Goal: Transaction & Acquisition: Book appointment/travel/reservation

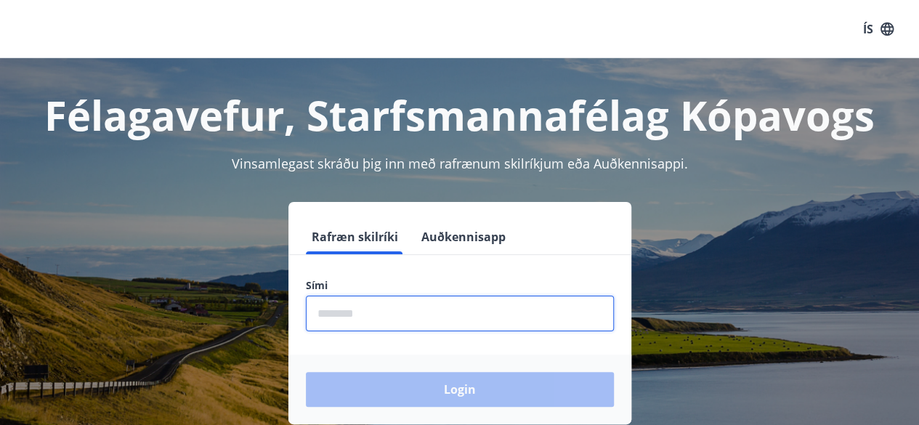
click at [346, 313] on input "phone" at bounding box center [460, 314] width 308 height 36
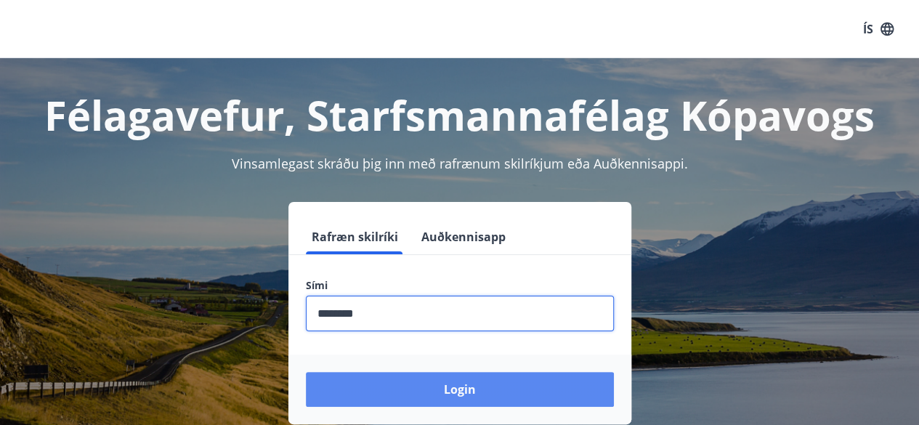
type input "********"
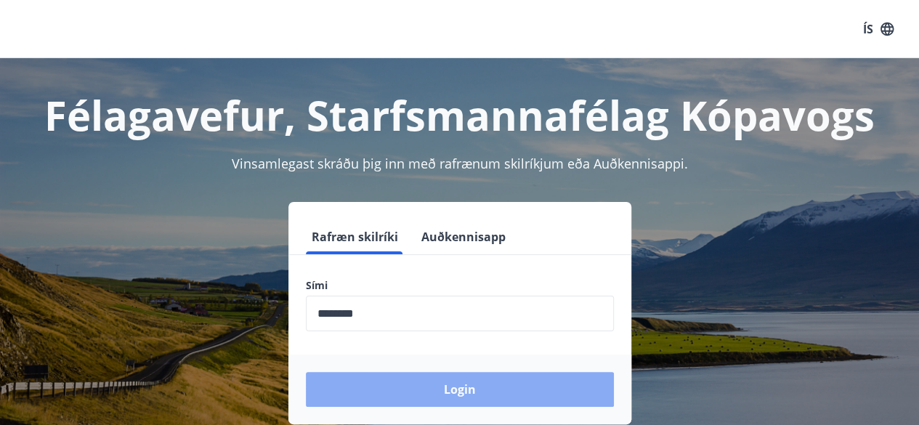
click at [444, 389] on button "Login" at bounding box center [460, 389] width 308 height 35
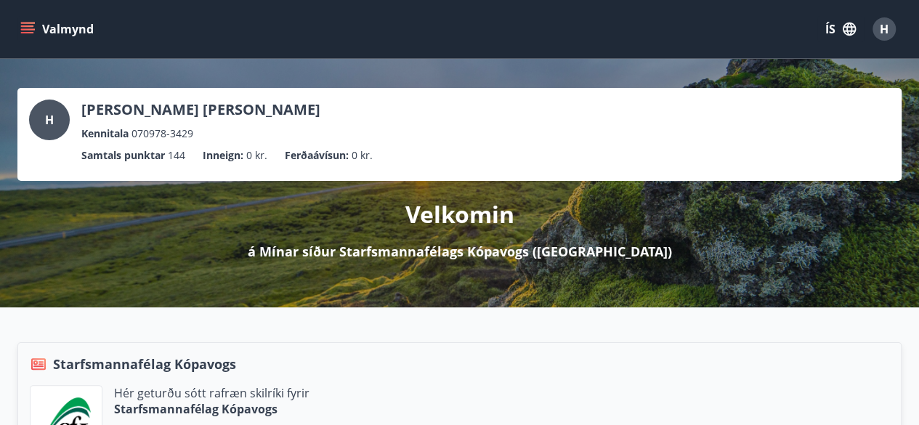
click at [29, 28] on icon "menu" at bounding box center [29, 28] width 16 height 1
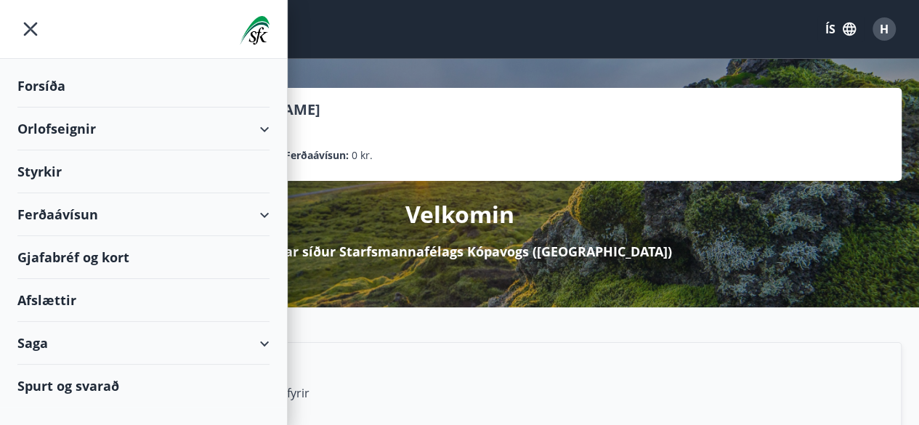
click at [57, 126] on div "Orlofseignir" at bounding box center [143, 129] width 252 height 43
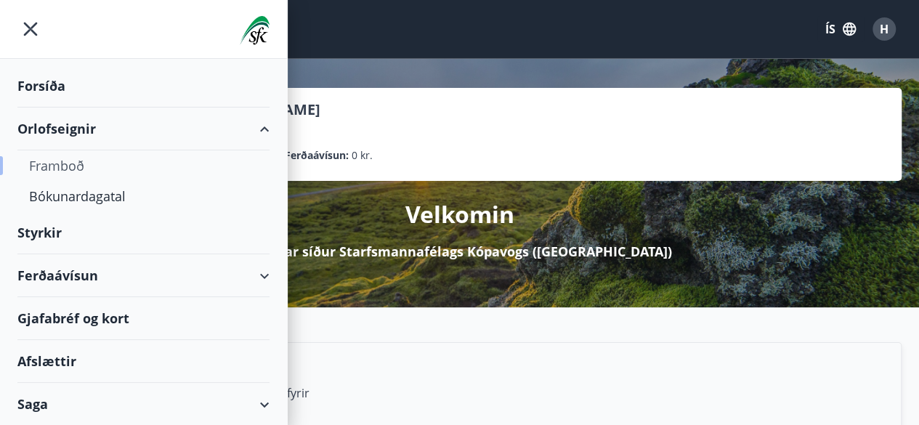
click at [47, 162] on div "Framboð" at bounding box center [143, 165] width 229 height 31
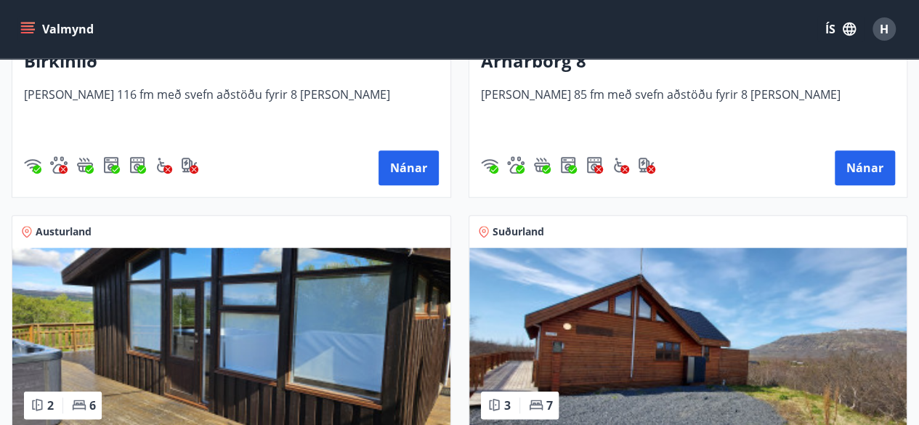
scroll to position [709, 0]
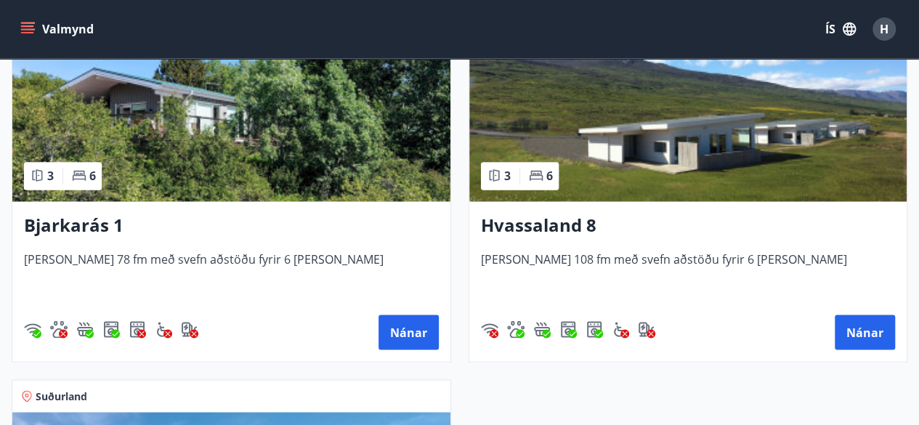
click at [187, 108] on img at bounding box center [231, 109] width 438 height 183
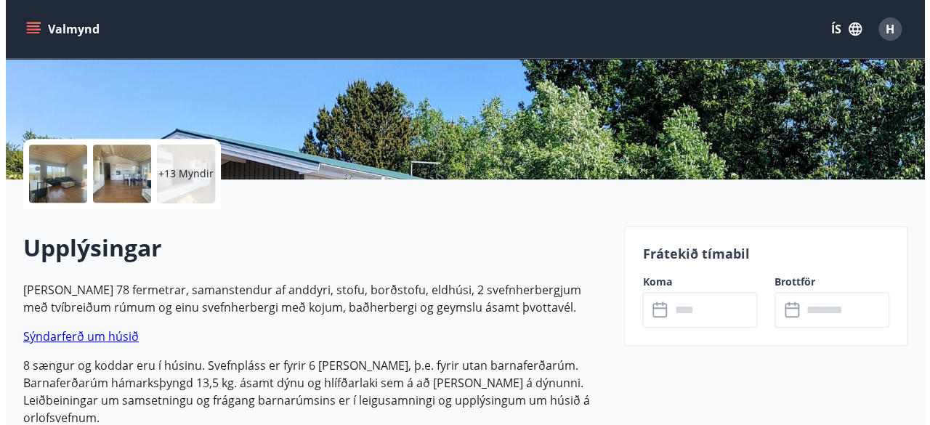
scroll to position [257, 0]
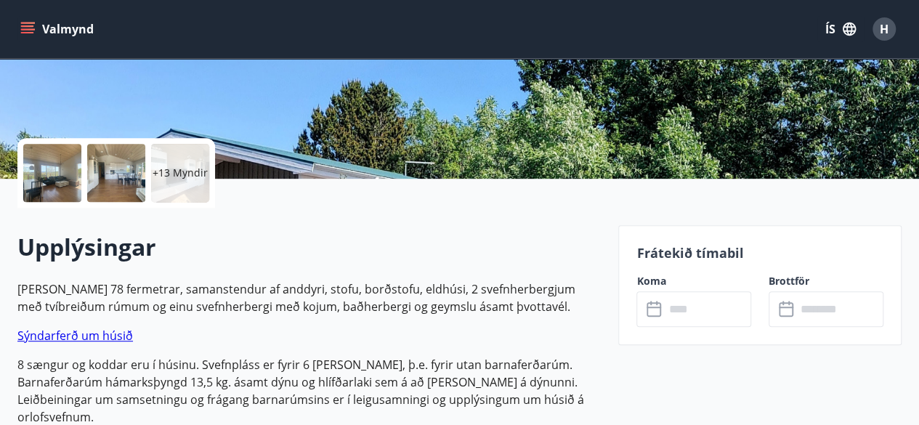
click at [165, 184] on div "+13 Myndir" at bounding box center [180, 173] width 58 height 58
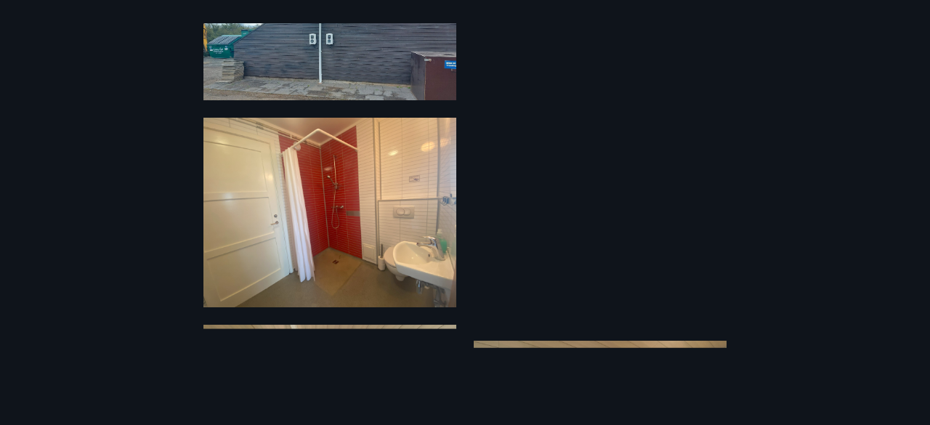
scroll to position [96, 0]
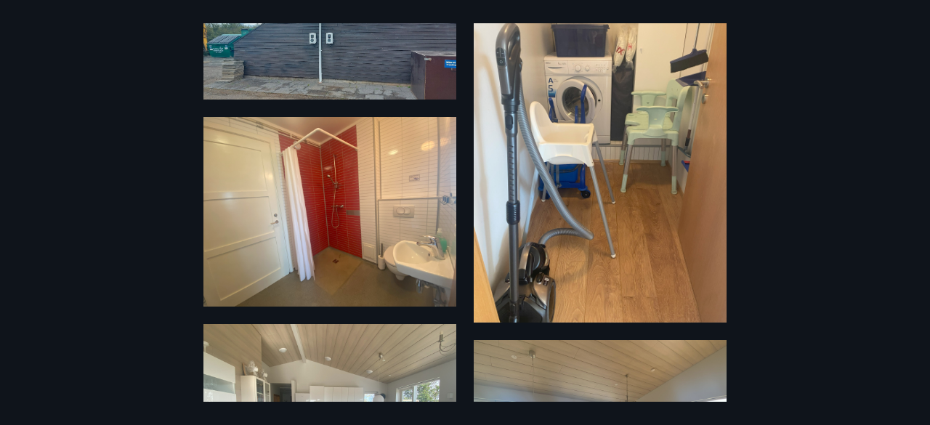
click at [366, 211] on img at bounding box center [329, 212] width 253 height 190
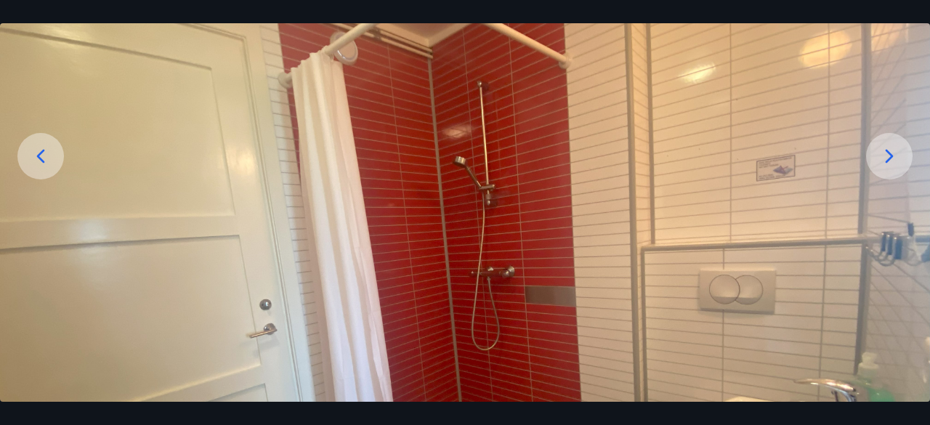
scroll to position [132, 0]
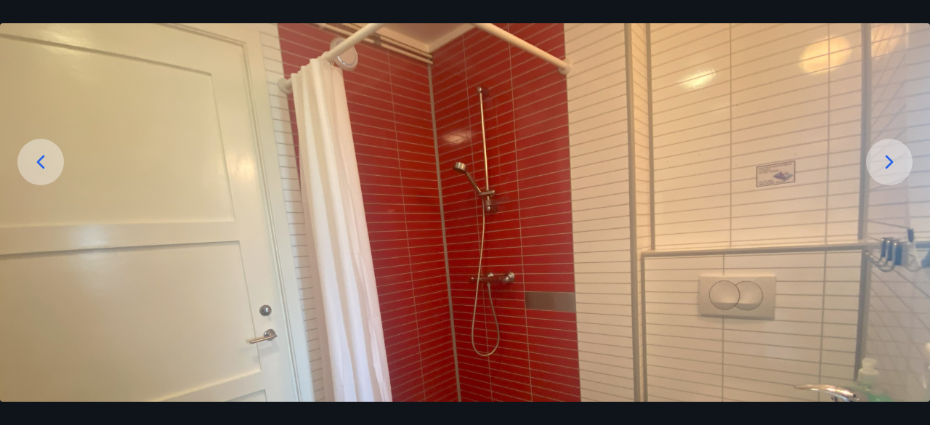
click at [888, 169] on icon at bounding box center [888, 161] width 23 height 23
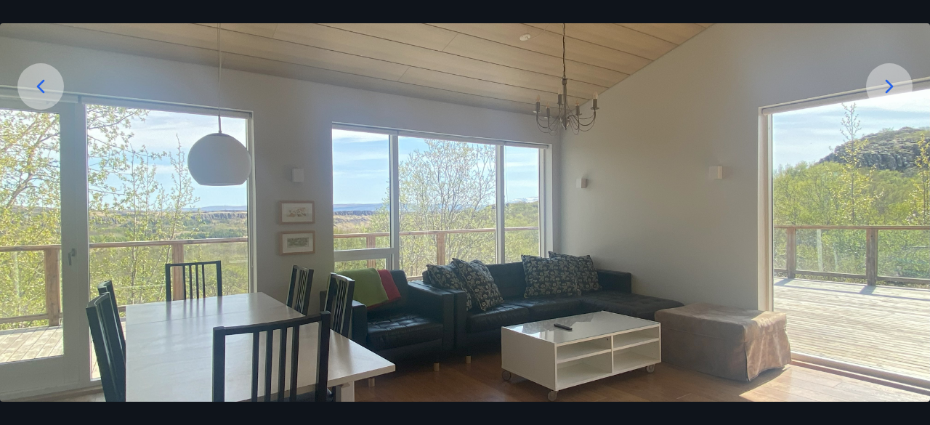
scroll to position [215, 0]
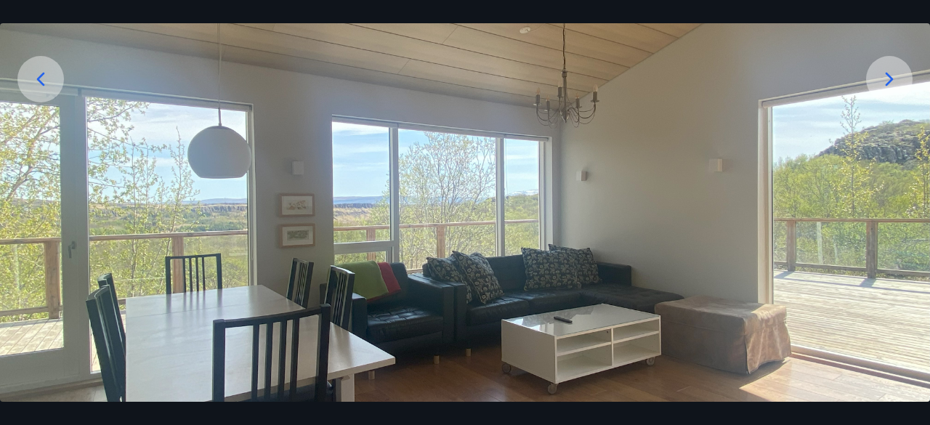
click at [893, 100] on div at bounding box center [889, 79] width 46 height 46
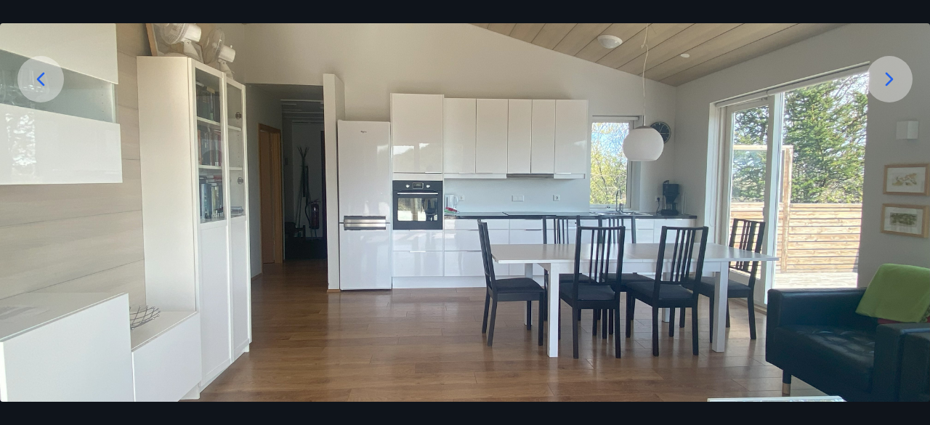
click at [893, 91] on div at bounding box center [889, 79] width 46 height 46
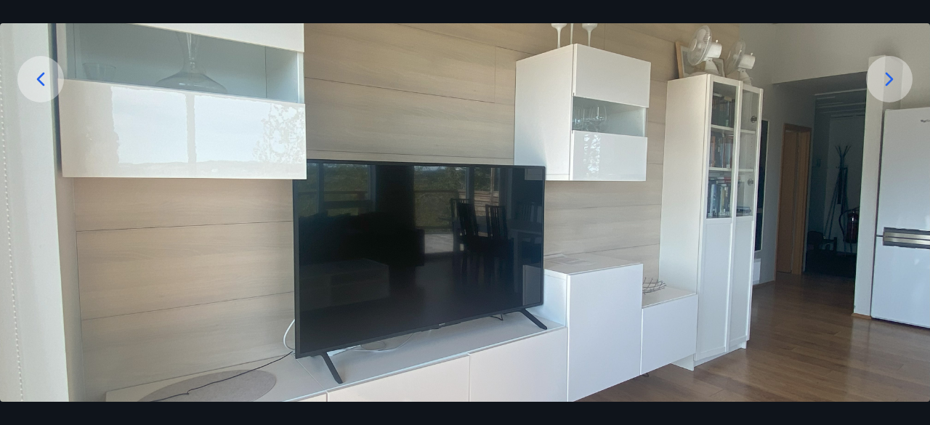
click at [893, 91] on div at bounding box center [889, 79] width 46 height 46
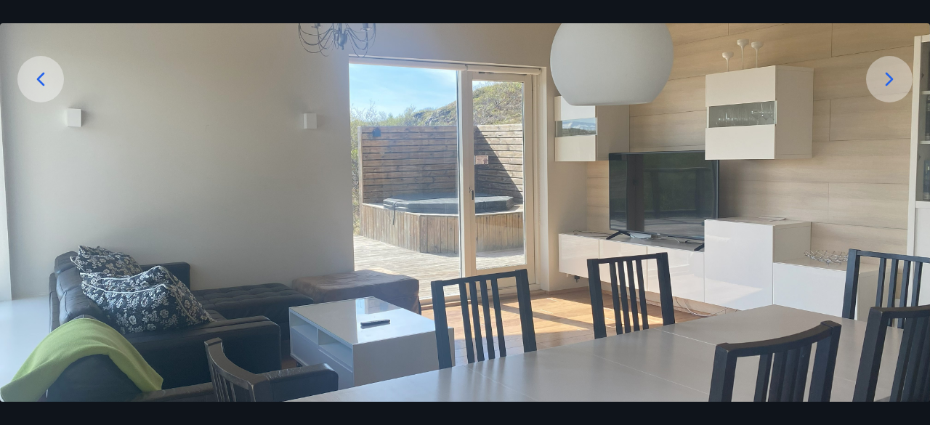
click at [893, 91] on div at bounding box center [889, 79] width 46 height 46
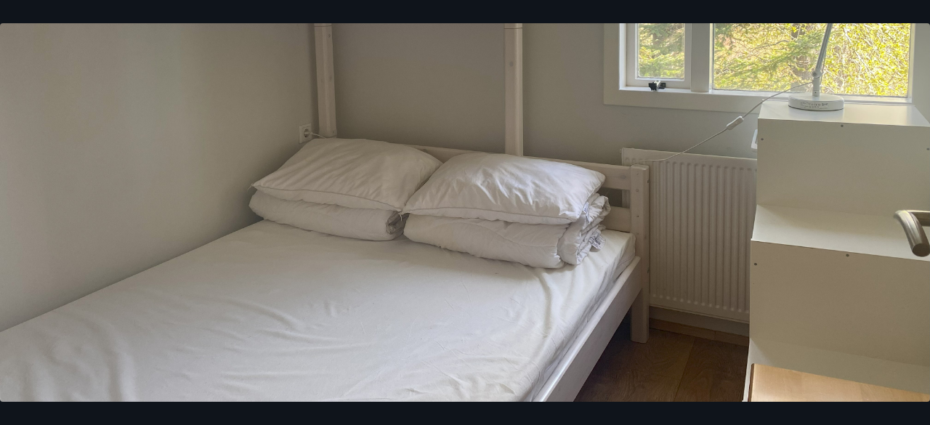
click at [893, 91] on img at bounding box center [465, 69] width 930 height 697
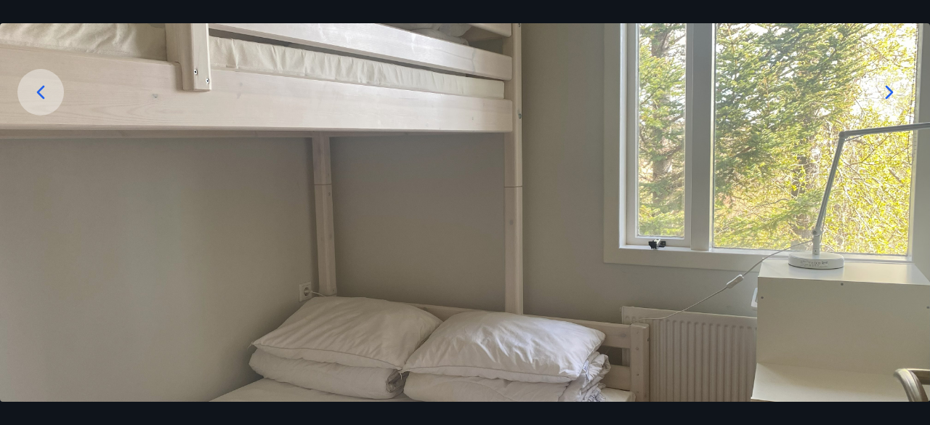
scroll to position [199, 0]
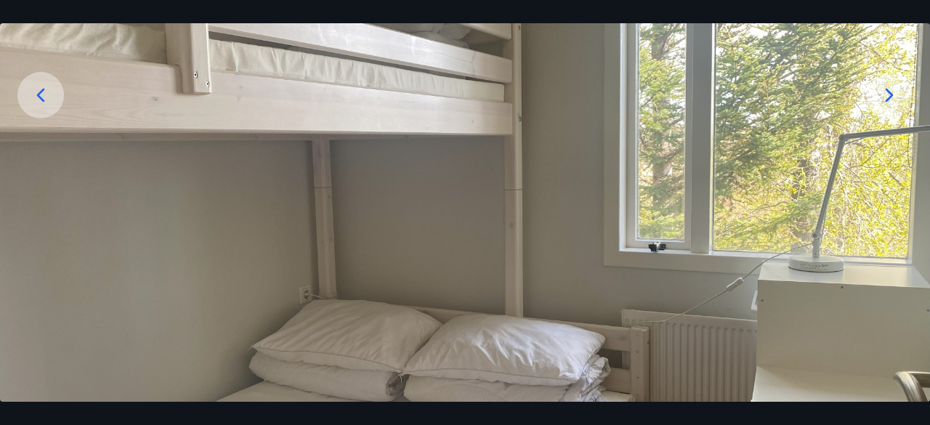
click at [893, 91] on icon at bounding box center [888, 95] width 23 height 23
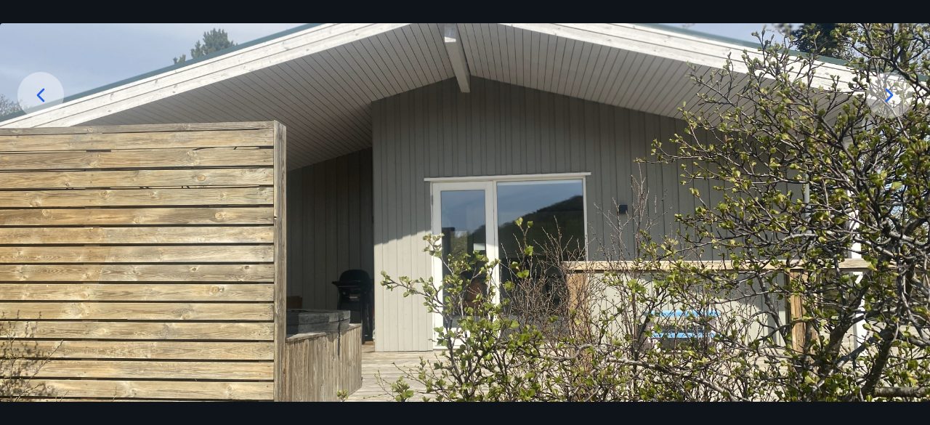
click at [893, 91] on icon at bounding box center [888, 95] width 23 height 23
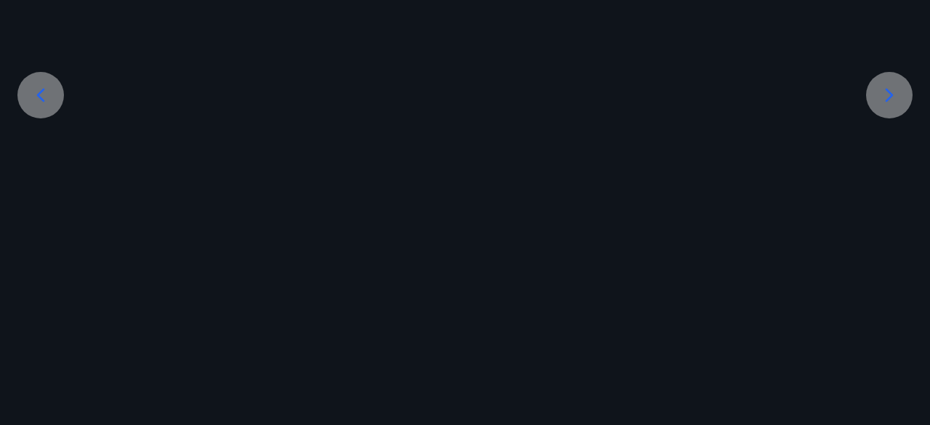
scroll to position [97, 0]
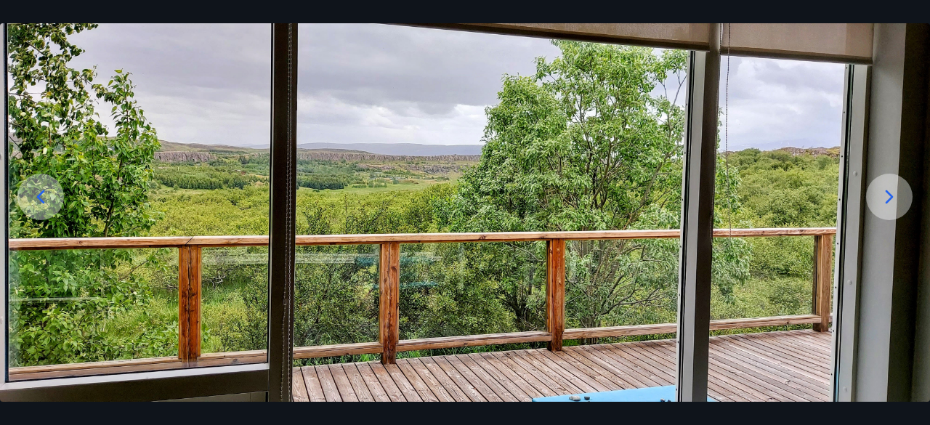
click at [884, 197] on icon at bounding box center [888, 196] width 23 height 23
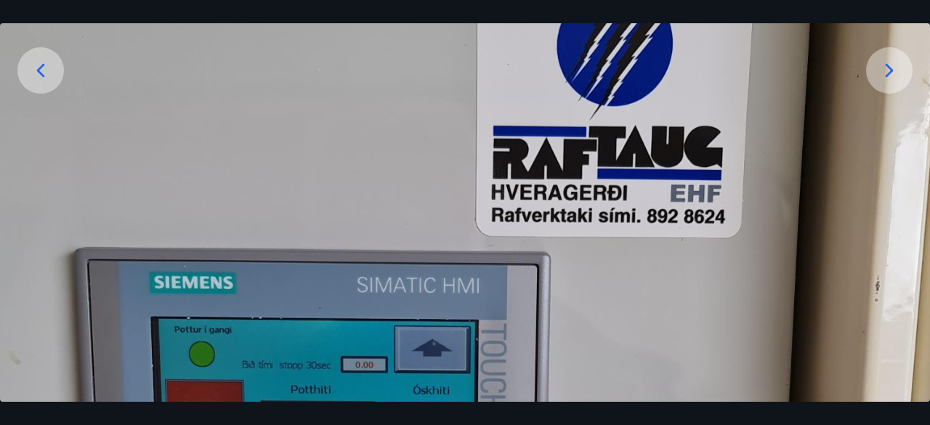
click at [885, 88] on div at bounding box center [889, 70] width 46 height 46
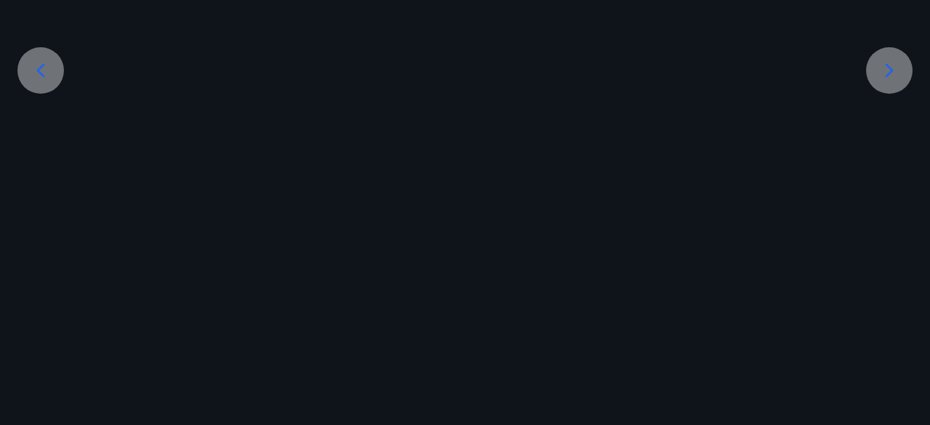
scroll to position [176, 0]
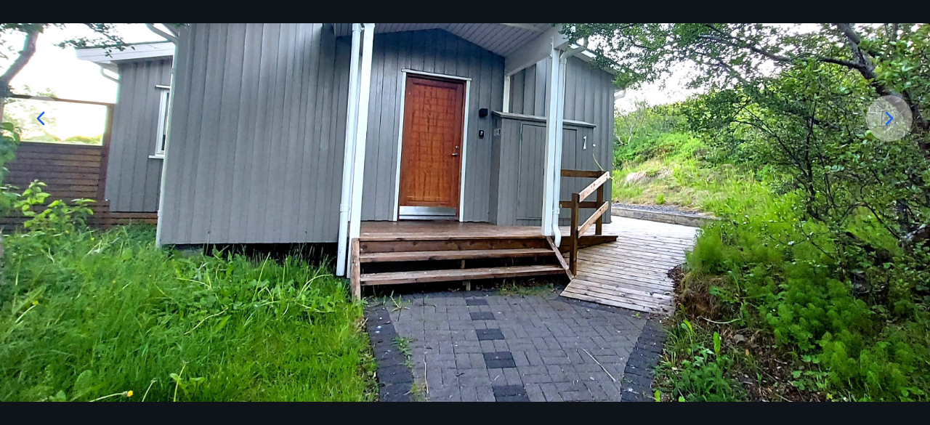
click at [885, 88] on img at bounding box center [465, 154] width 930 height 496
click at [885, 118] on icon at bounding box center [888, 118] width 23 height 23
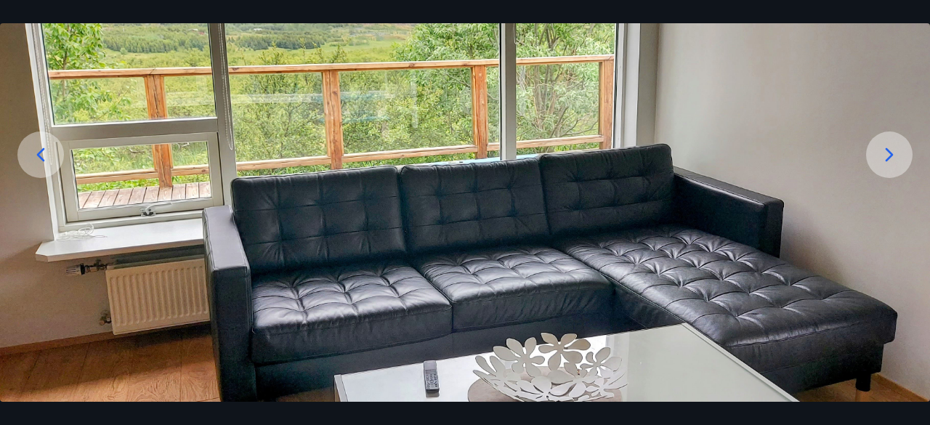
scroll to position [139, 0]
click at [888, 167] on div at bounding box center [889, 154] width 46 height 46
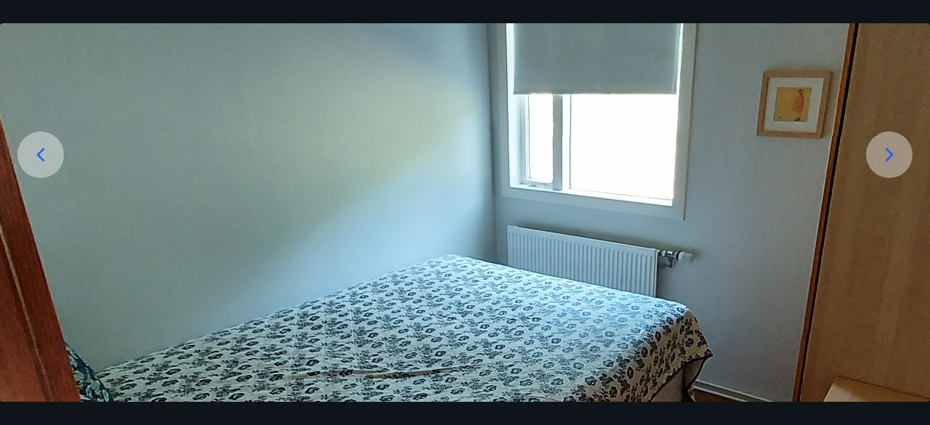
scroll to position [176, 0]
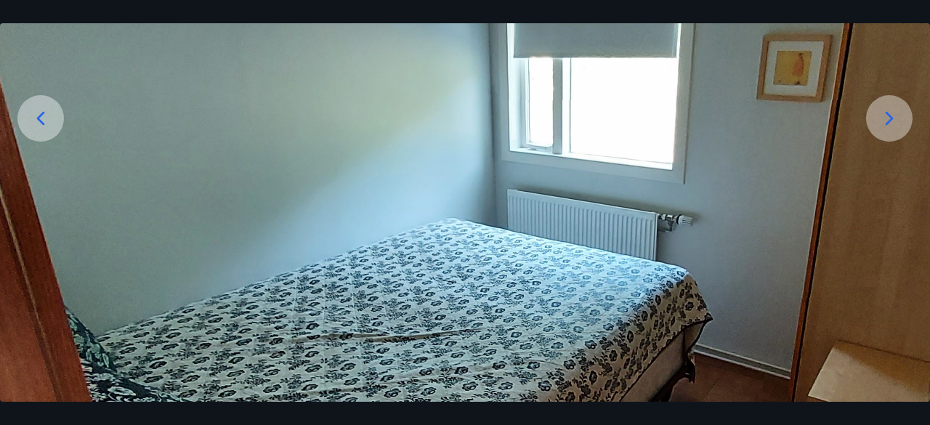
click at [888, 117] on icon at bounding box center [888, 118] width 23 height 23
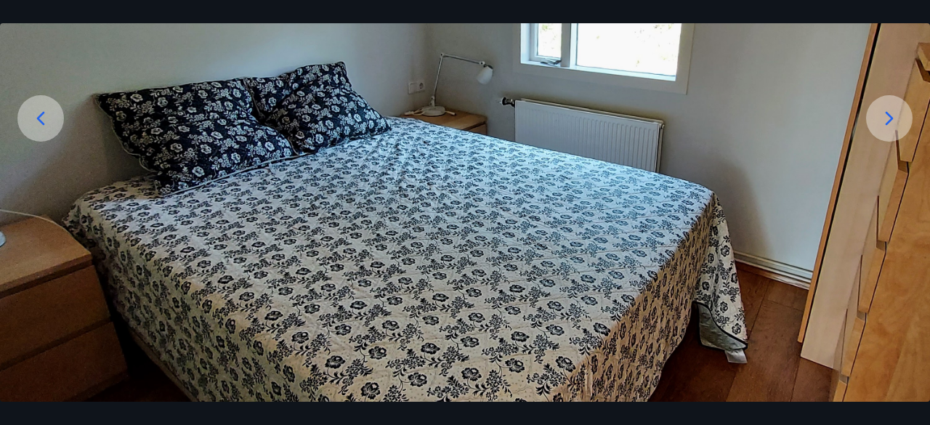
click at [888, 117] on icon at bounding box center [888, 118] width 23 height 23
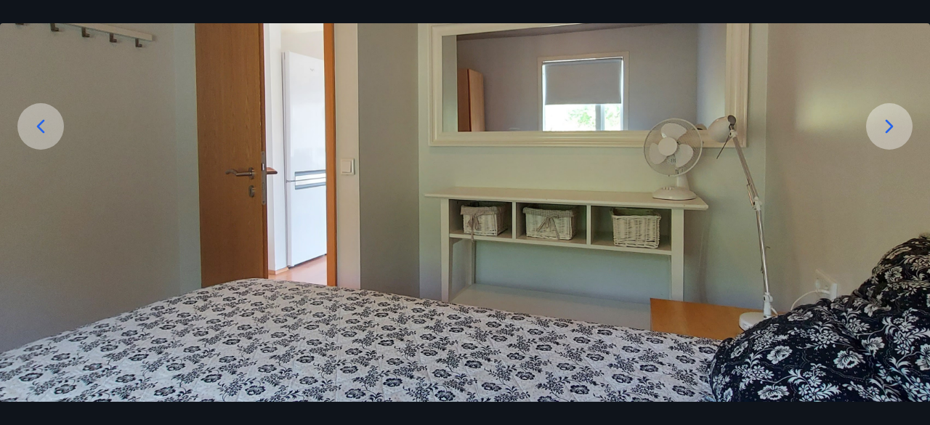
scroll to position [167, 0]
click at [888, 117] on icon at bounding box center [888, 126] width 23 height 23
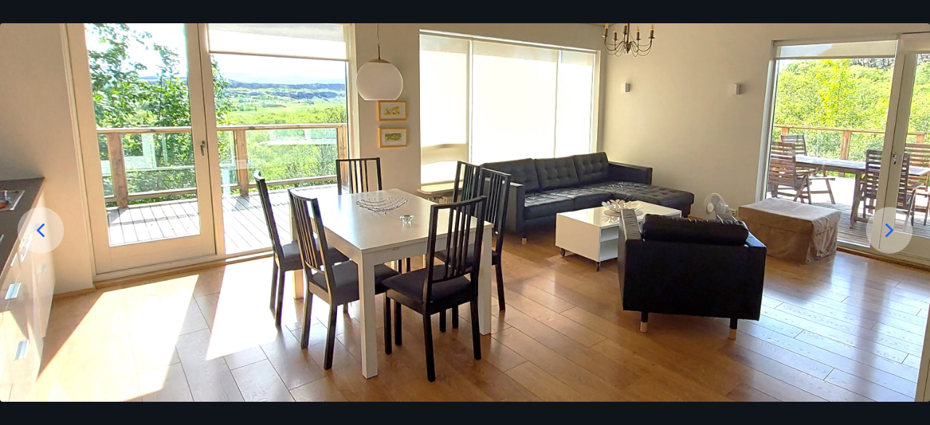
scroll to position [64, 0]
click at [886, 233] on icon at bounding box center [888, 230] width 23 height 23
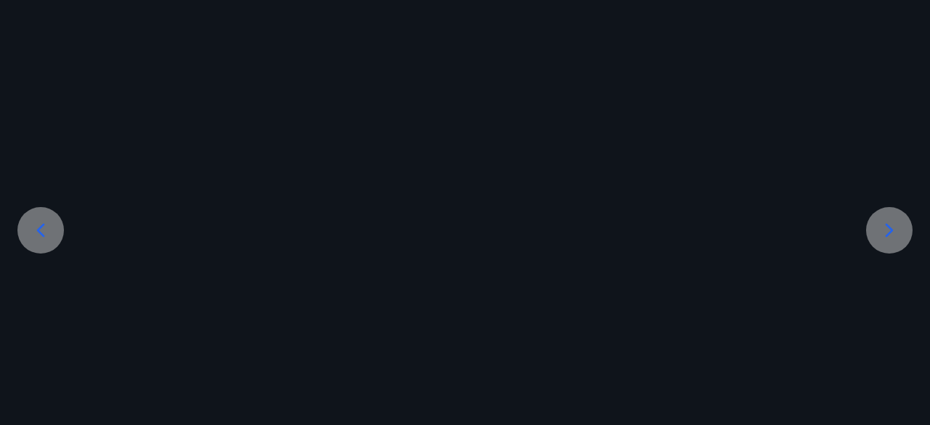
scroll to position [97, 0]
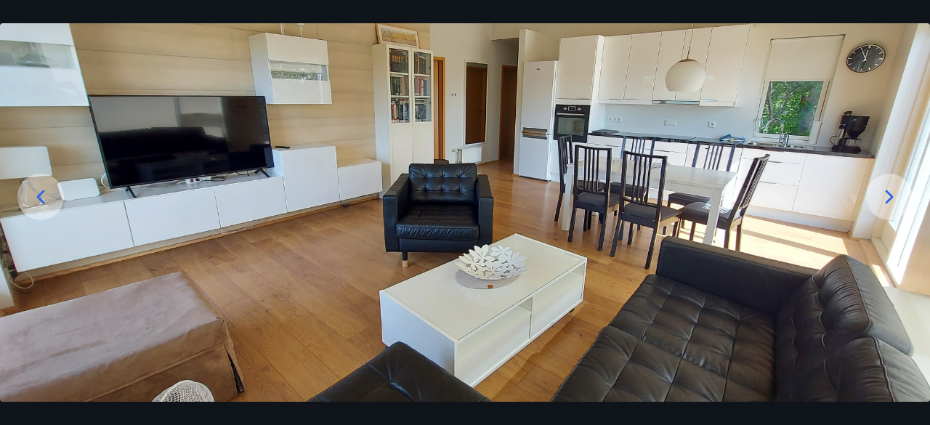
click at [888, 200] on icon at bounding box center [889, 197] width 8 height 14
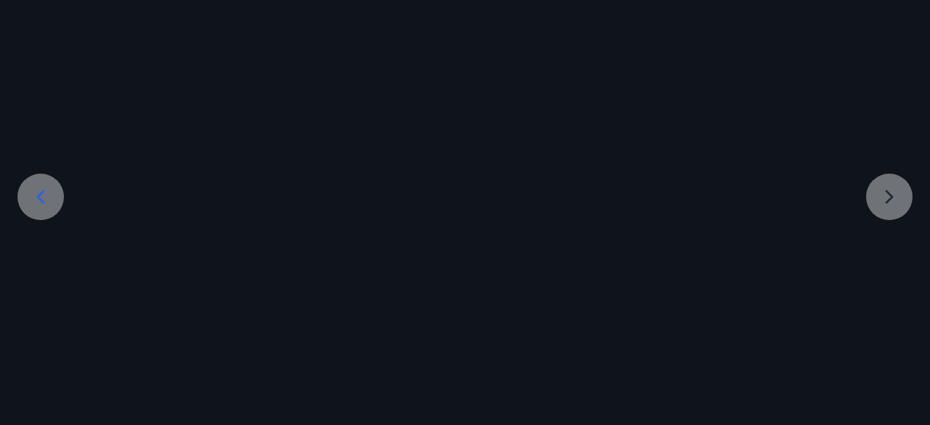
scroll to position [78, 0]
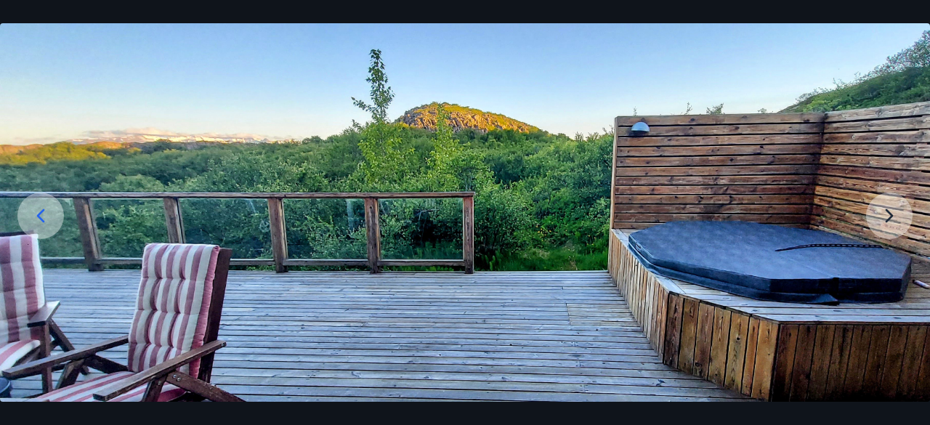
click at [888, 211] on img at bounding box center [465, 202] width 930 height 399
click at [889, 214] on img at bounding box center [465, 202] width 930 height 399
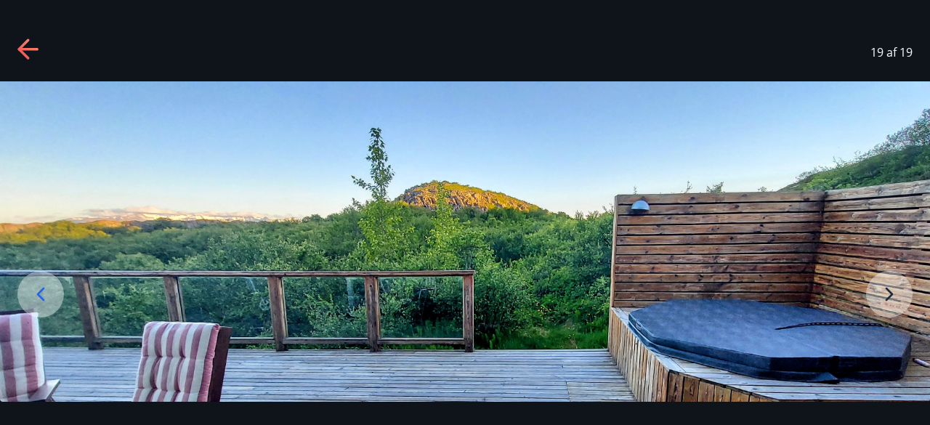
click at [31, 56] on icon at bounding box center [28, 49] width 23 height 23
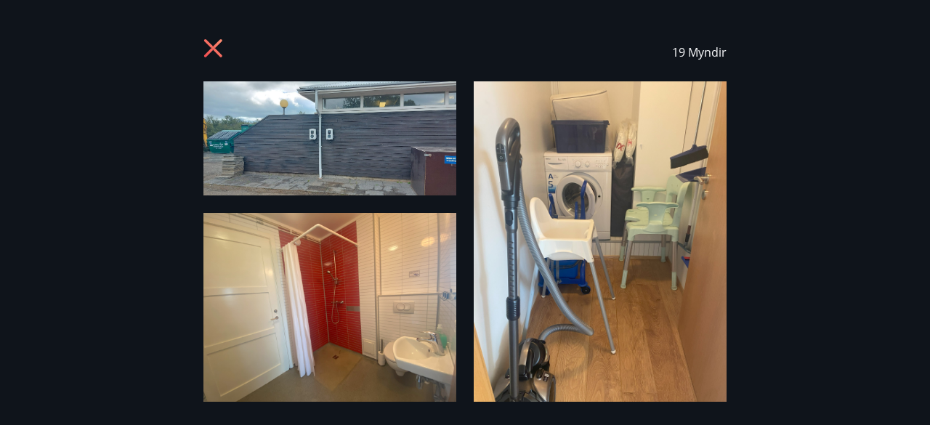
click at [214, 53] on icon at bounding box center [214, 49] width 23 height 23
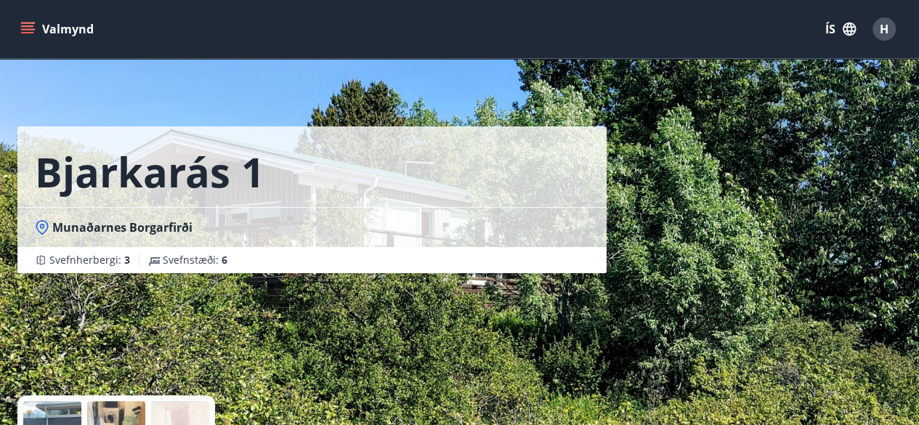
click at [24, 28] on icon "menu" at bounding box center [27, 29] width 15 height 15
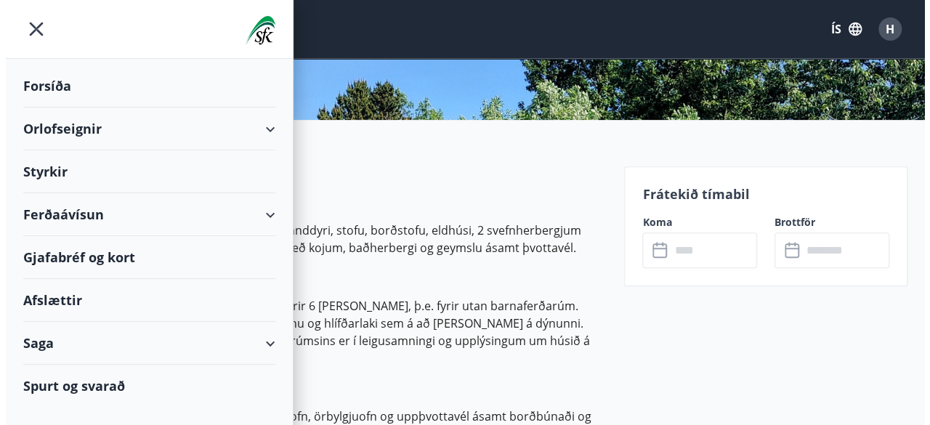
scroll to position [317, 0]
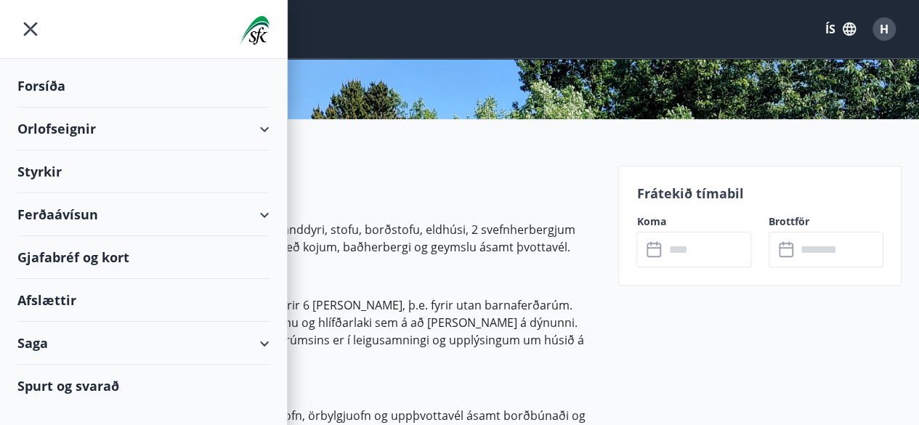
click at [885, 33] on span "H" at bounding box center [884, 29] width 9 height 16
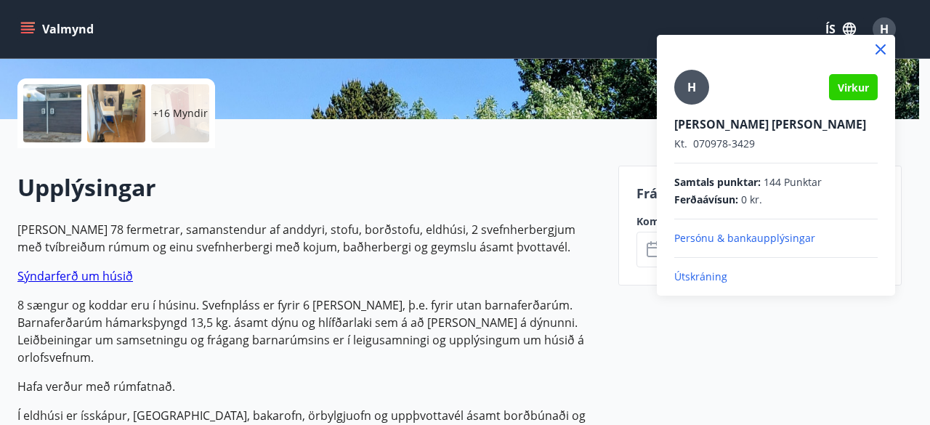
click at [698, 269] on p "Útskráning" at bounding box center [775, 276] width 203 height 15
